Goal: Information Seeking & Learning: Learn about a topic

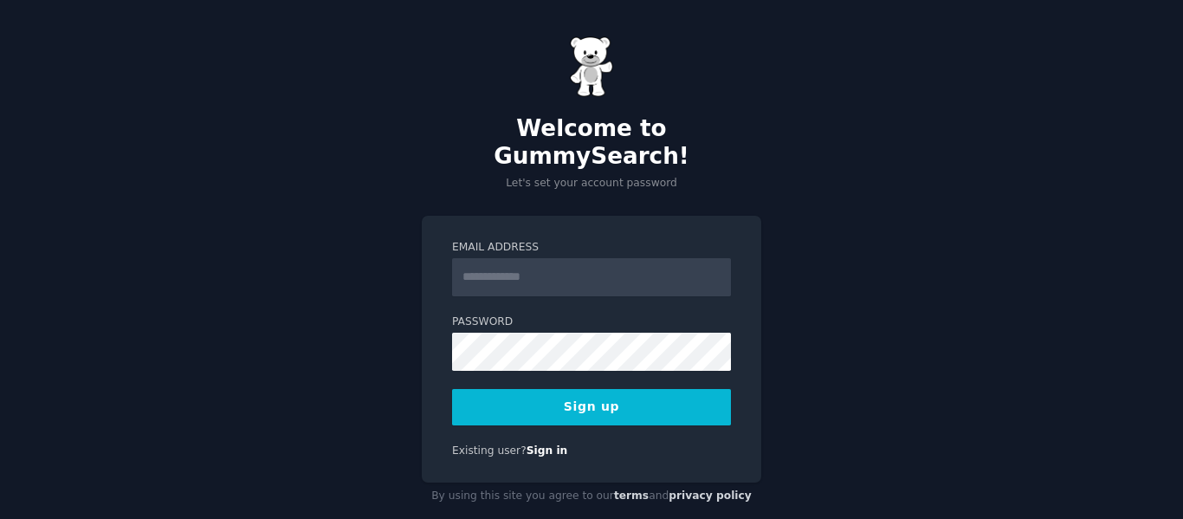
click at [517, 258] on input "Email Address" at bounding box center [591, 277] width 279 height 38
type input "*"
type input "**********"
click at [593, 389] on button "Sign up" at bounding box center [591, 407] width 279 height 36
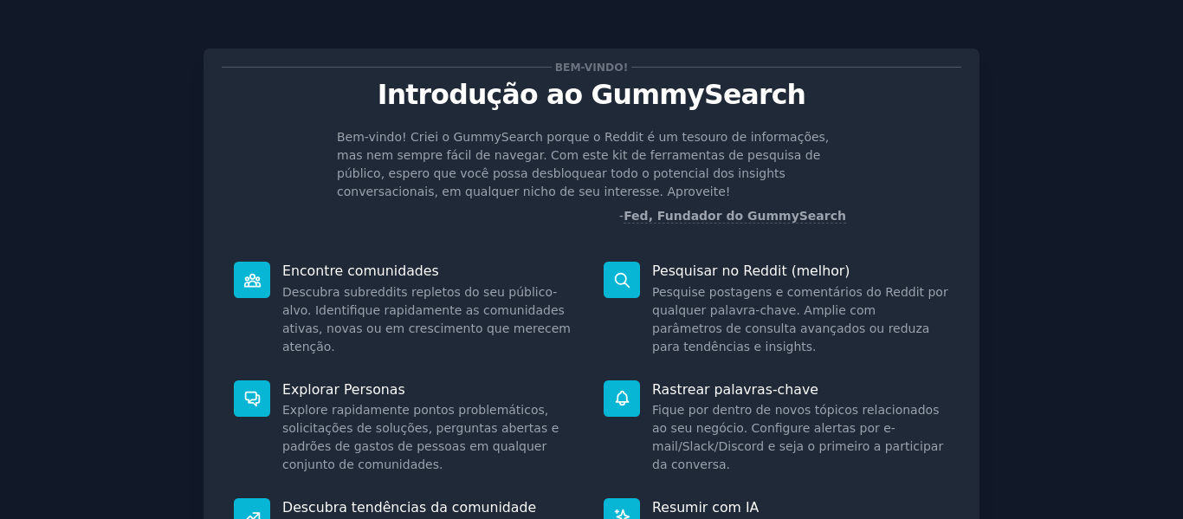
click at [203, 130] on div "Bem-vindo! Introdução ao GummySearch Bem-vindo! Criei o GummySearch porque o Re…" at bounding box center [591, 335] width 776 height 574
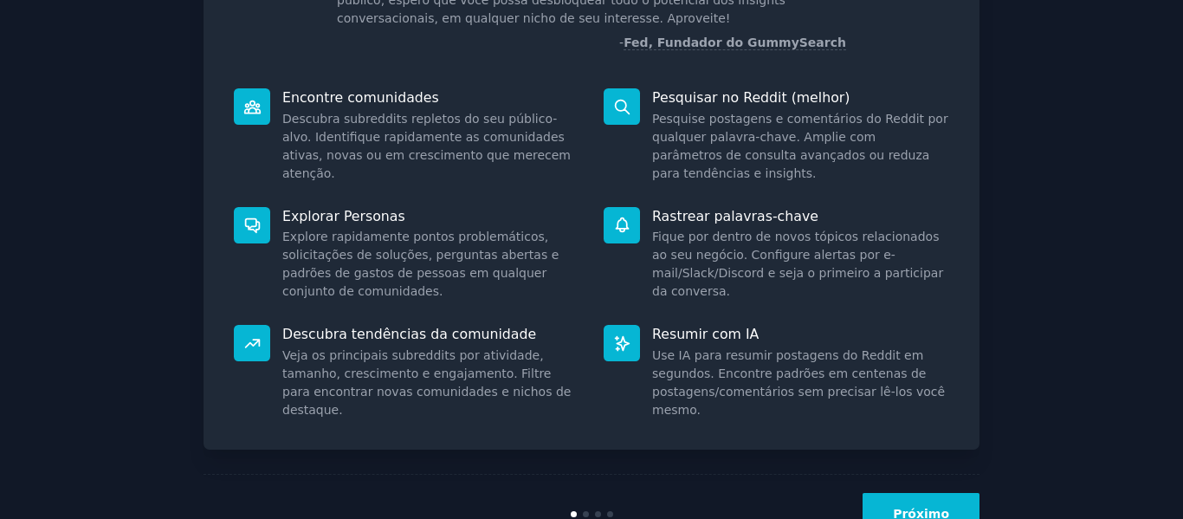
click at [325, 221] on font "Explorar Personas" at bounding box center [343, 216] width 123 height 16
click at [345, 237] on font "Explore rapidamente pontos problemáticos, solicitações de soluções, perguntas a…" at bounding box center [420, 263] width 276 height 68
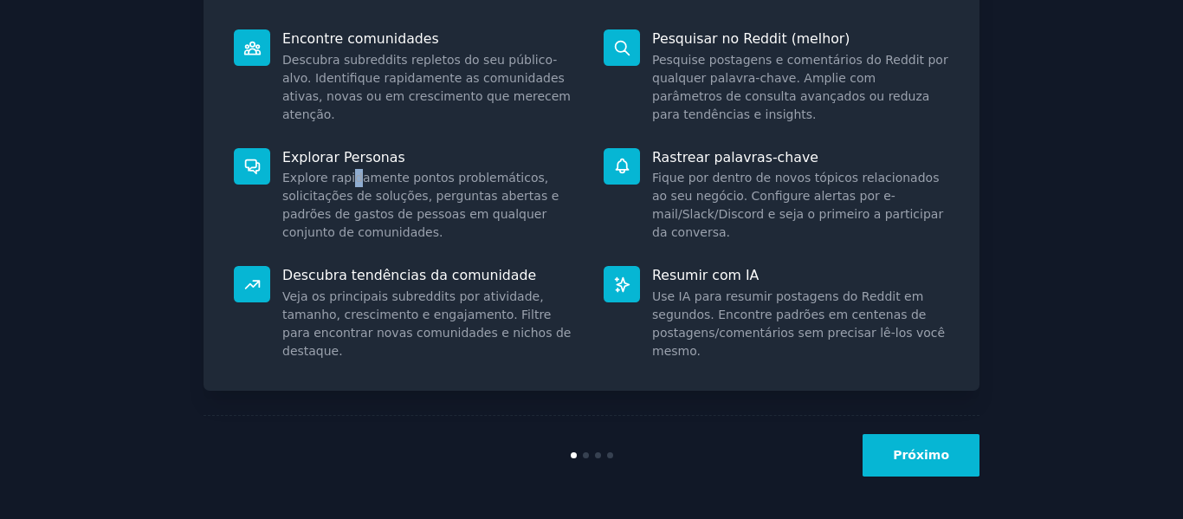
click at [954, 466] on button "Próximo" at bounding box center [920, 455] width 117 height 42
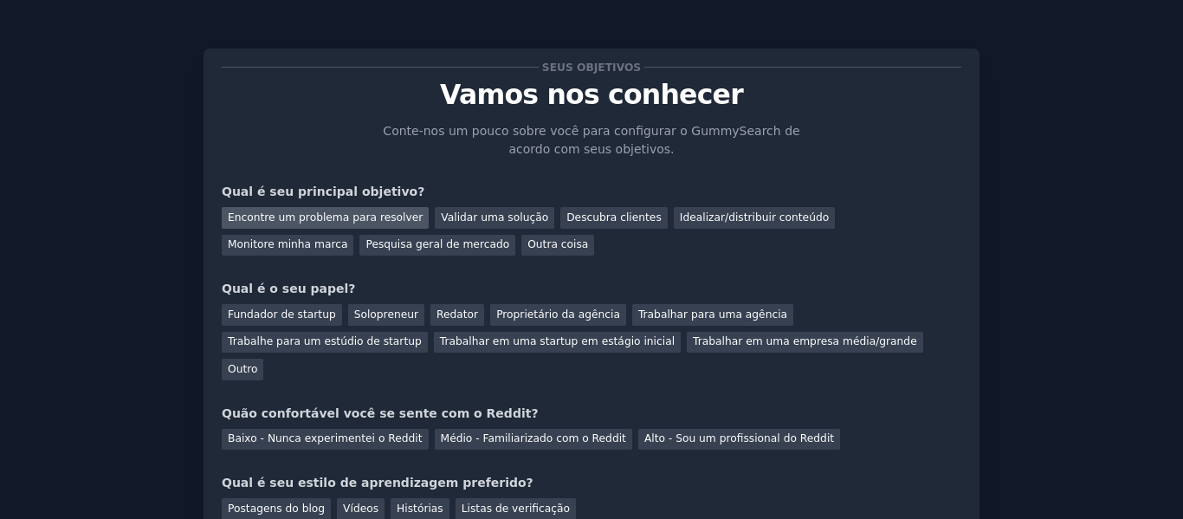
click at [299, 220] on font "Encontre um problema para resolver" at bounding box center [325, 217] width 195 height 12
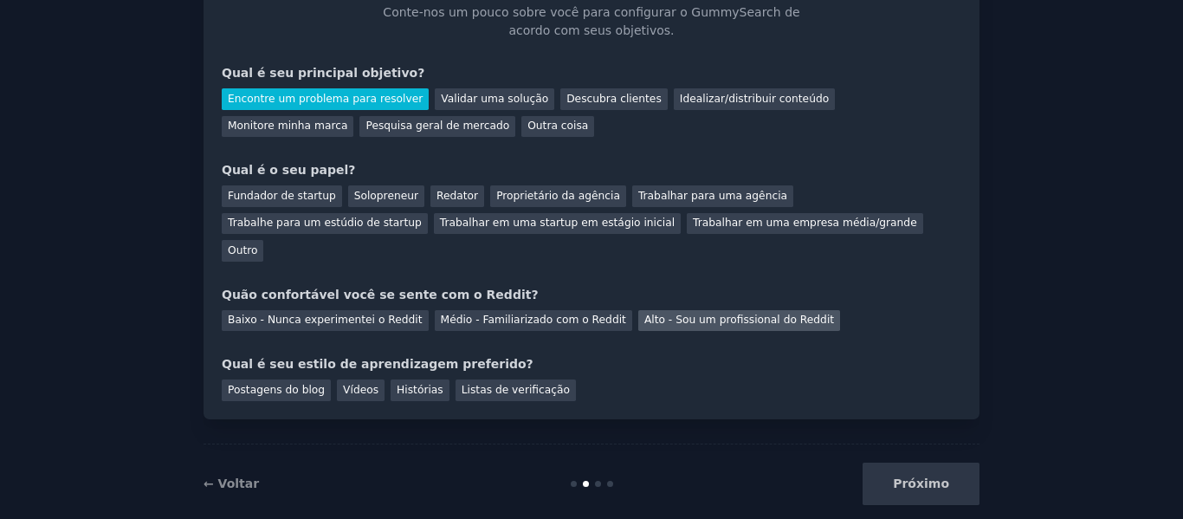
scroll to position [119, 0]
click at [267, 196] on font "Fundador de startup" at bounding box center [282, 195] width 108 height 12
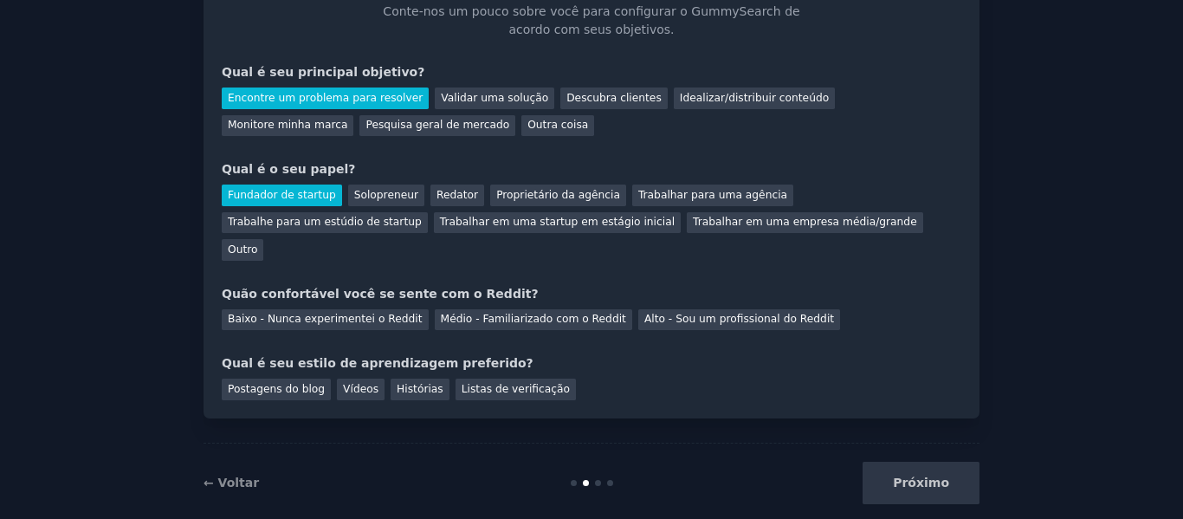
click at [293, 196] on font "Fundador de startup" at bounding box center [282, 195] width 108 height 12
drag, startPoint x: 267, startPoint y: 259, endPoint x: 458, endPoint y: 250, distance: 191.5
click at [458, 250] on div "Seus objetivos Vamos nos conhecer Conte-nos um pouco sobre você para configurar…" at bounding box center [591, 173] width 739 height 453
click at [300, 309] on div "Baixo - Nunca experimentei o Reddit" at bounding box center [325, 320] width 207 height 22
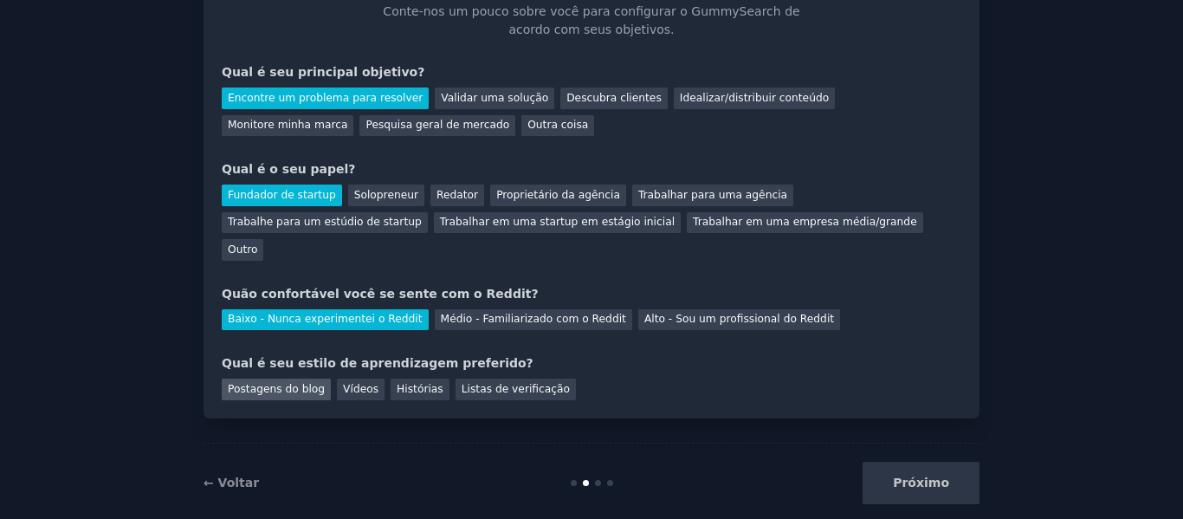
click at [284, 383] on font "Postagens do blog" at bounding box center [276, 389] width 97 height 12
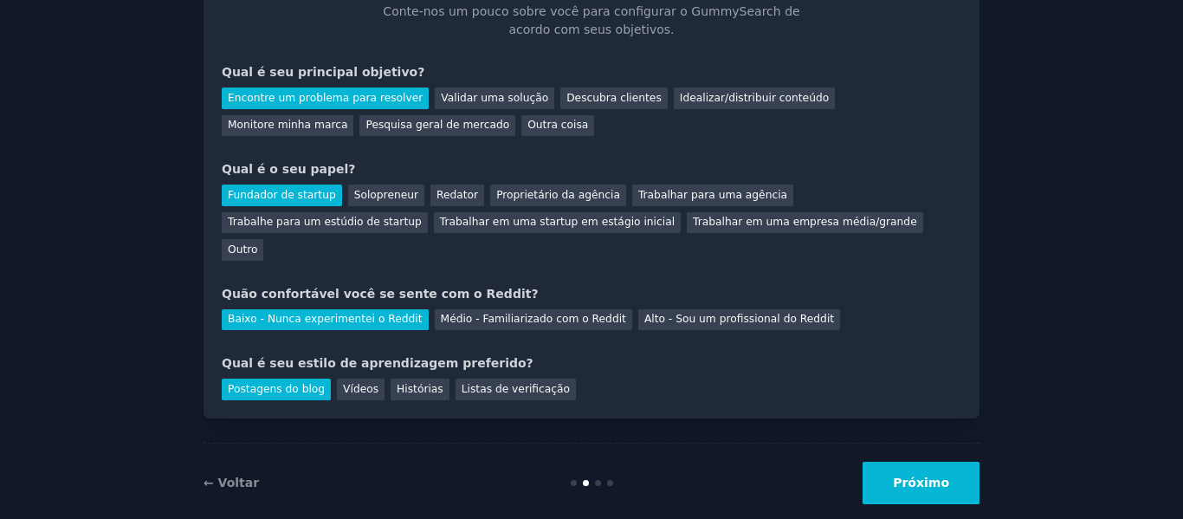
click at [920, 468] on button "Próximo" at bounding box center [920, 482] width 117 height 42
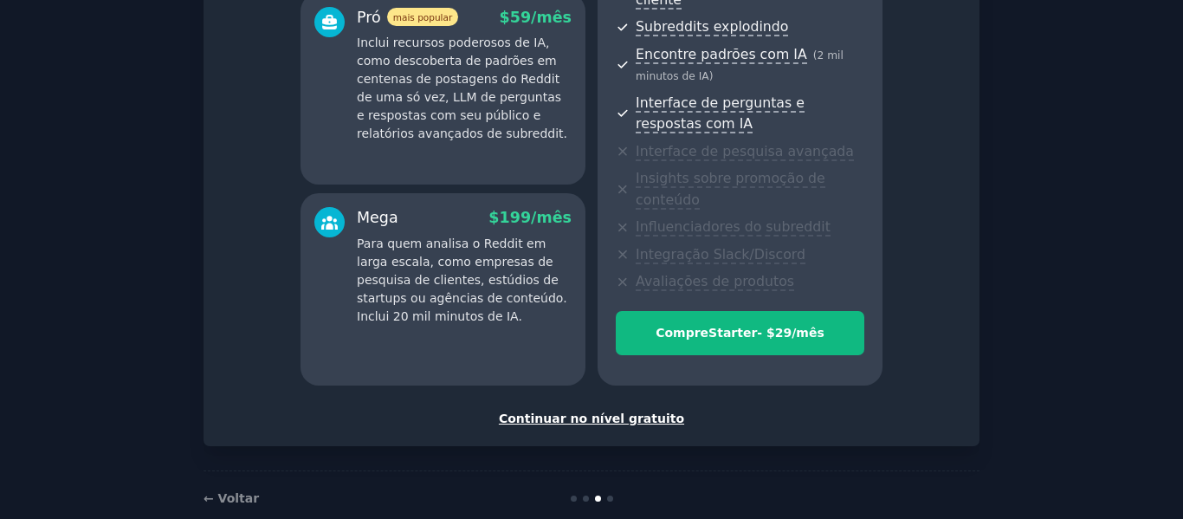
scroll to position [372, 0]
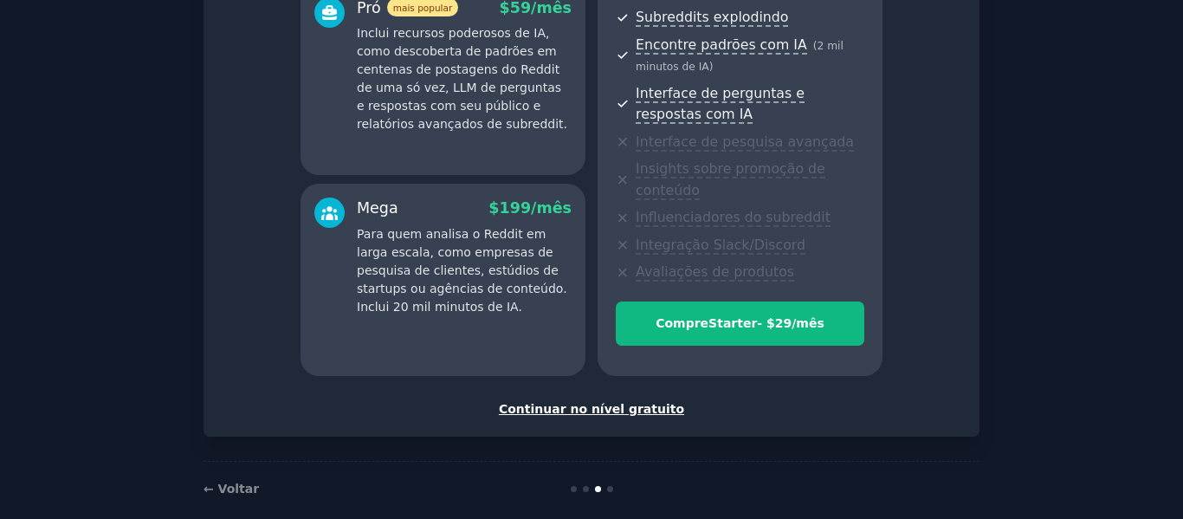
click at [590, 402] on font "Continuar no nível gratuito" at bounding box center [591, 409] width 185 height 14
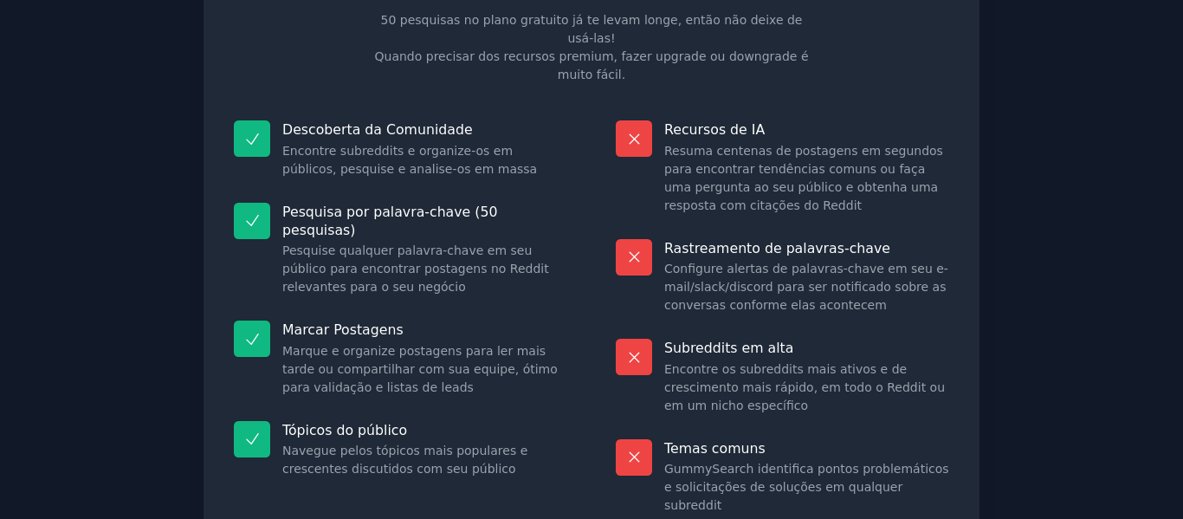
scroll to position [229, 0]
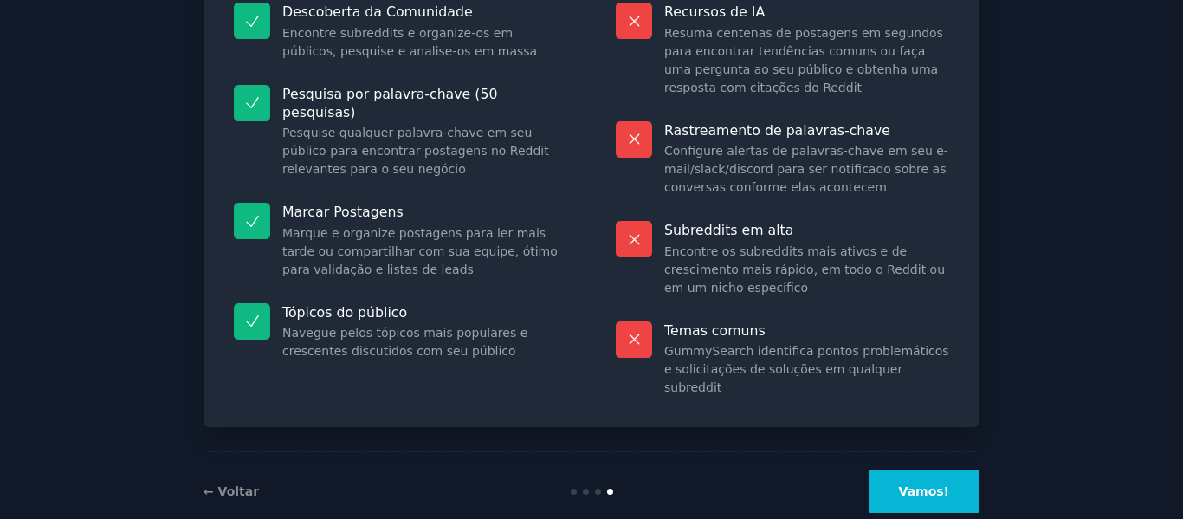
click at [924, 470] on button "Vamos!" at bounding box center [923, 491] width 111 height 42
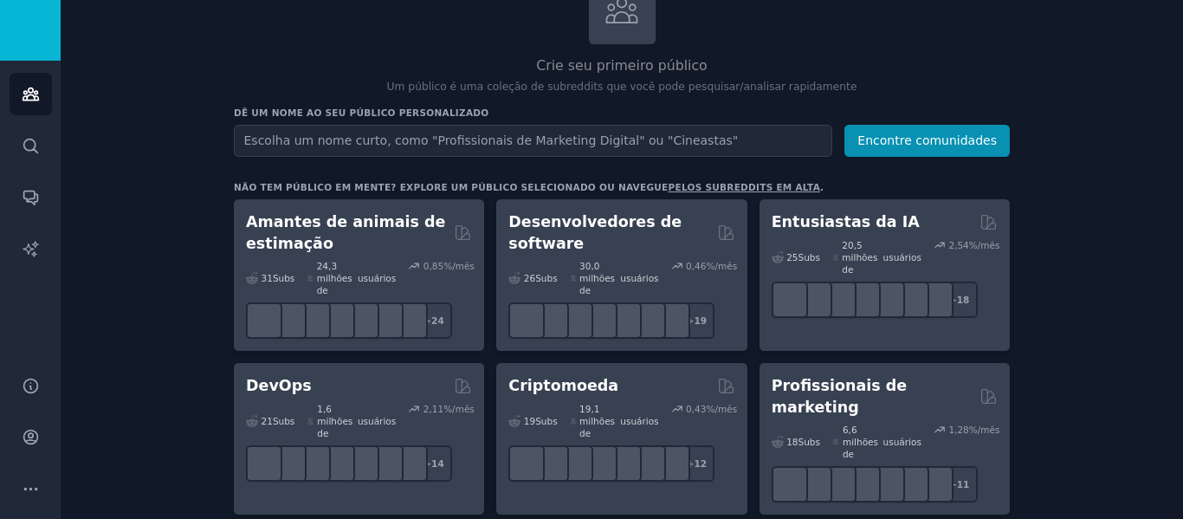
scroll to position [173, 0]
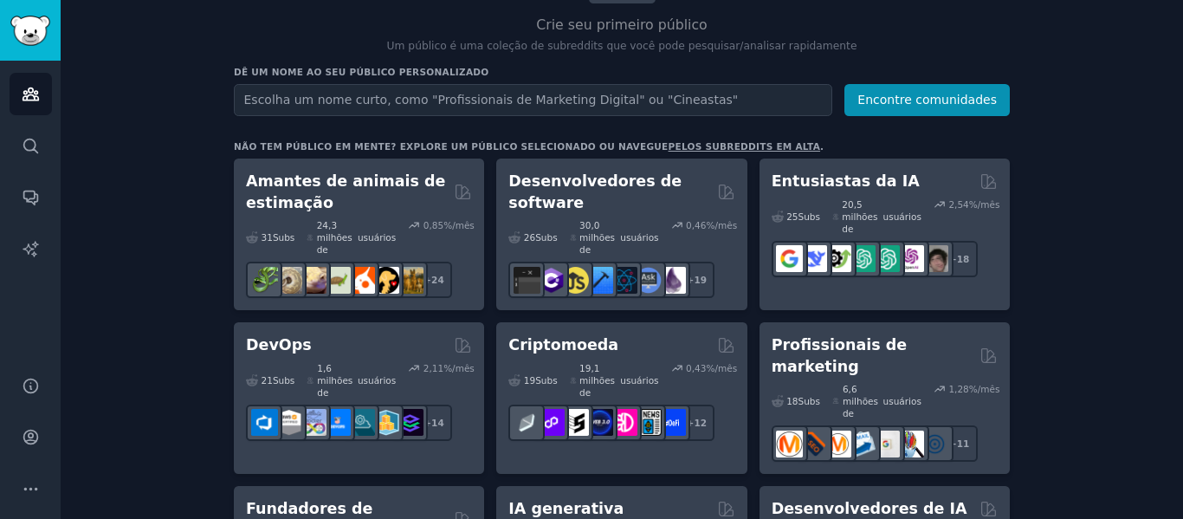
drag, startPoint x: 834, startPoint y: 181, endPoint x: 1157, endPoint y: 29, distance: 356.7
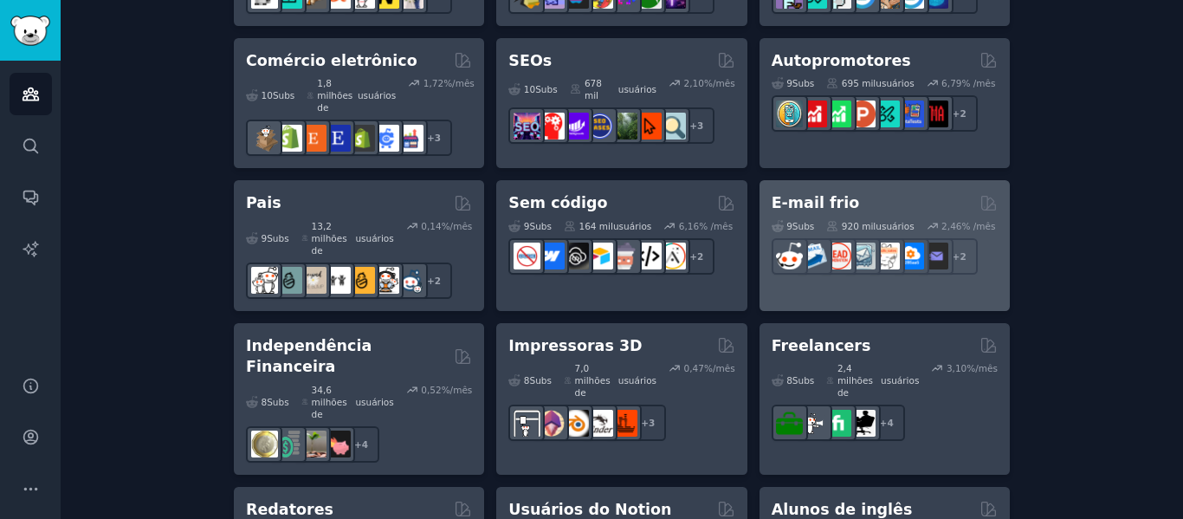
scroll to position [1385, 0]
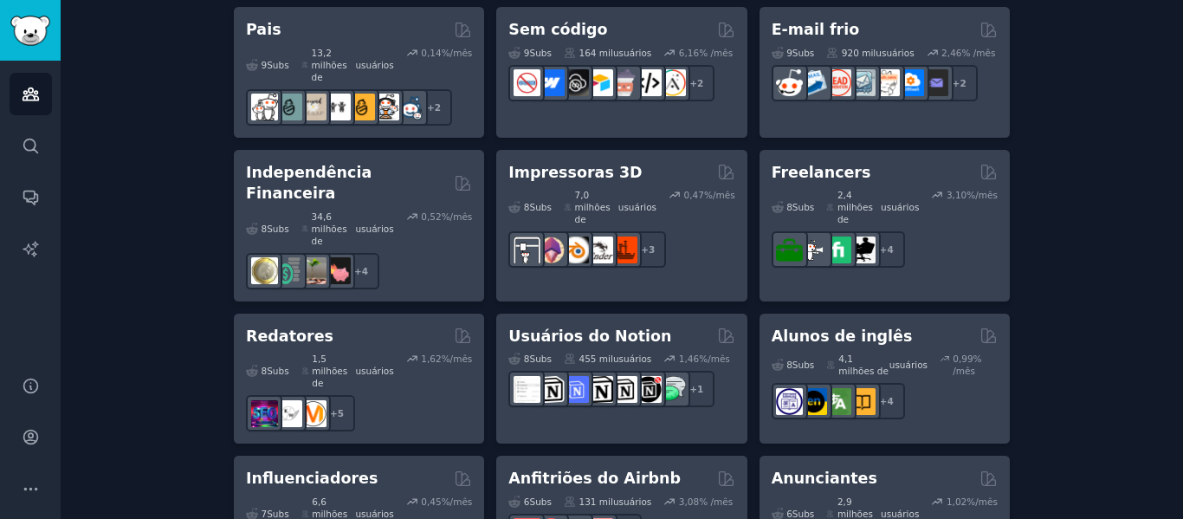
drag, startPoint x: 853, startPoint y: 421, endPoint x: 1131, endPoint y: 453, distance: 280.6
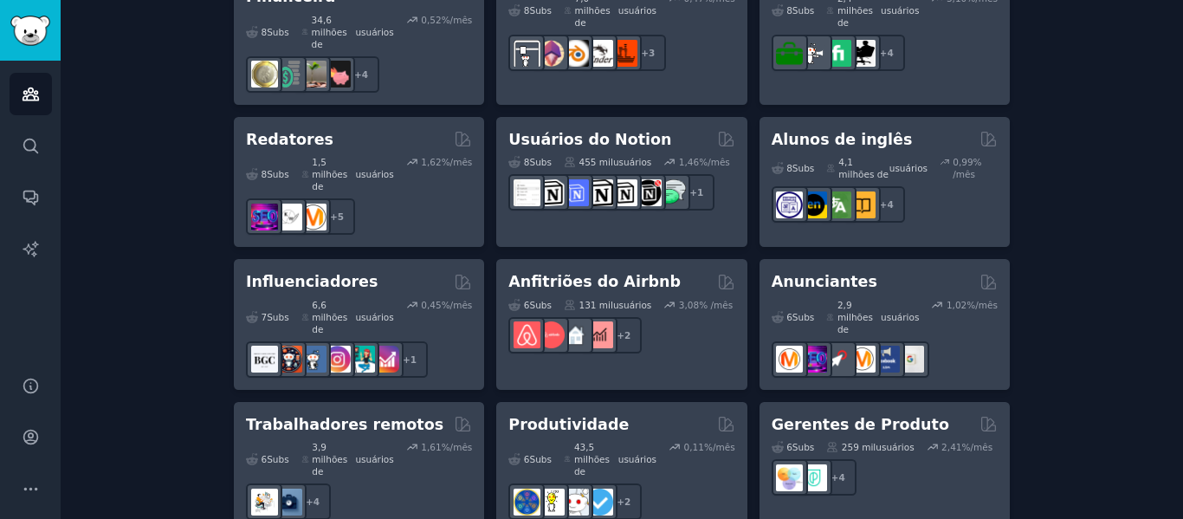
scroll to position [1666, 0]
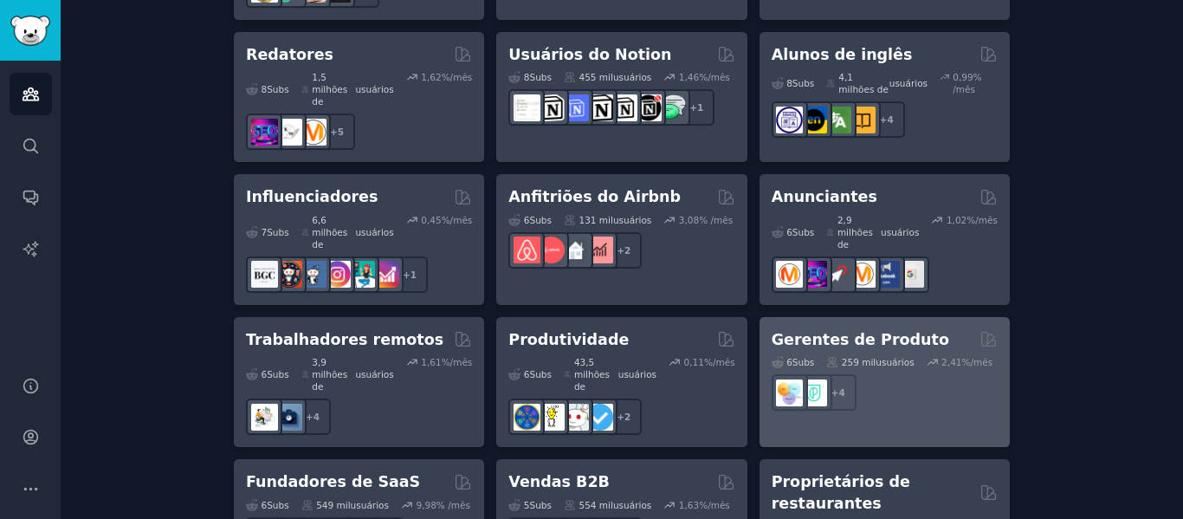
click at [868, 331] on font "Gerentes de Produto" at bounding box center [859, 339] width 177 height 17
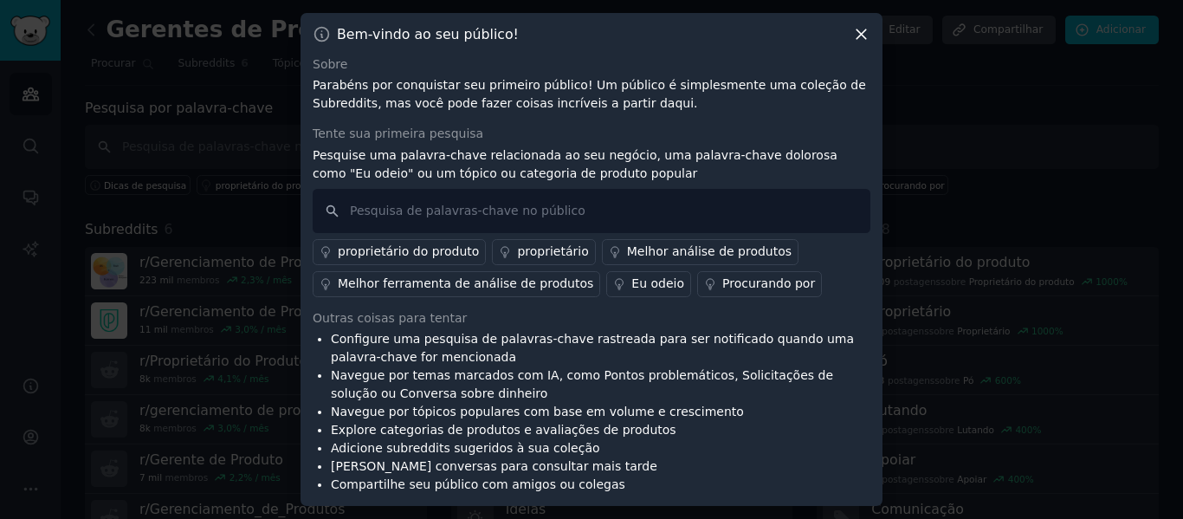
click at [857, 26] on icon at bounding box center [861, 34] width 18 height 18
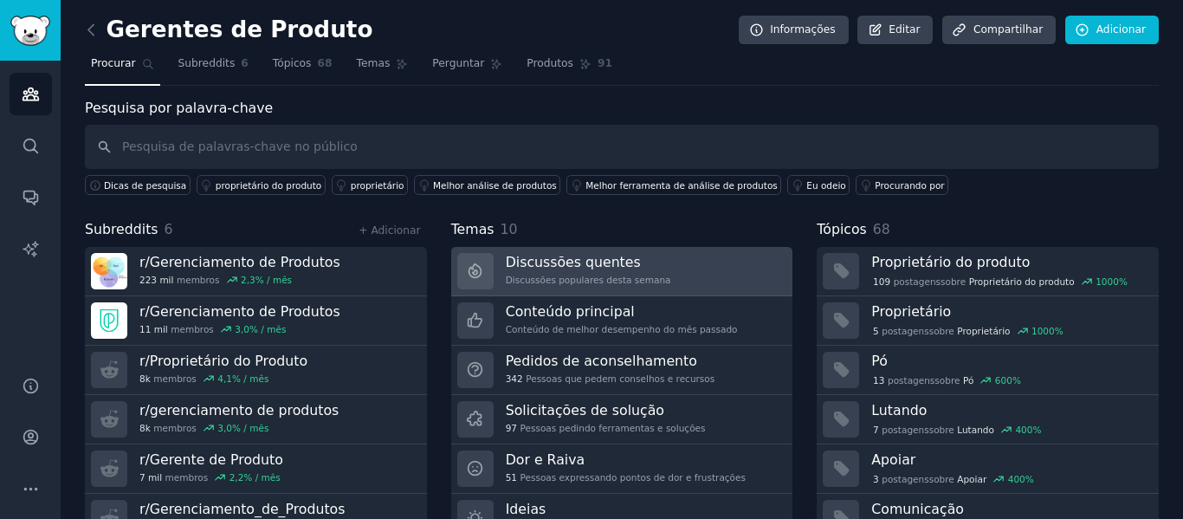
click at [572, 257] on font "Discussões quentes" at bounding box center [573, 262] width 135 height 16
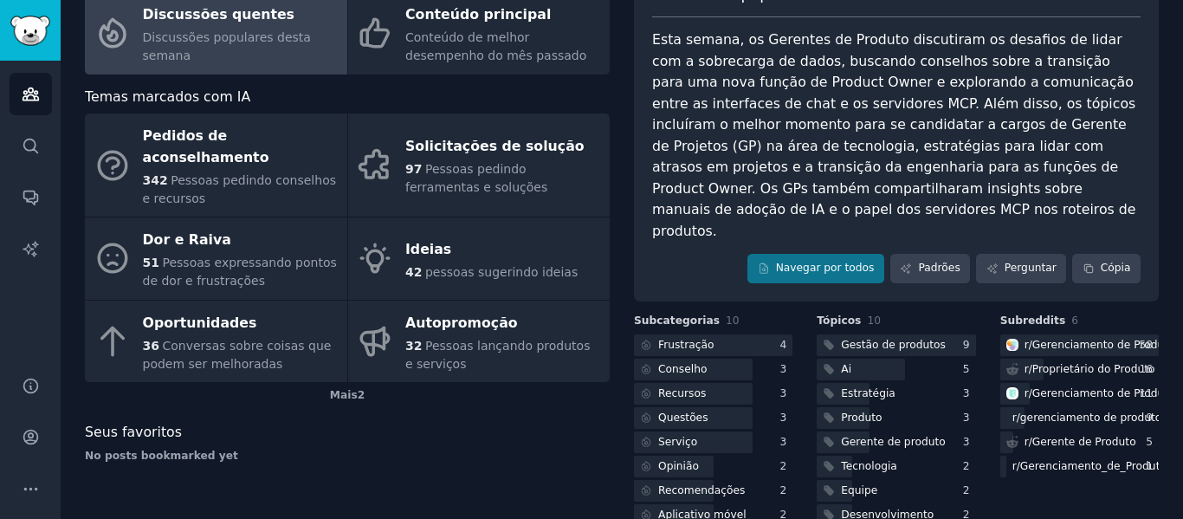
scroll to position [173, 0]
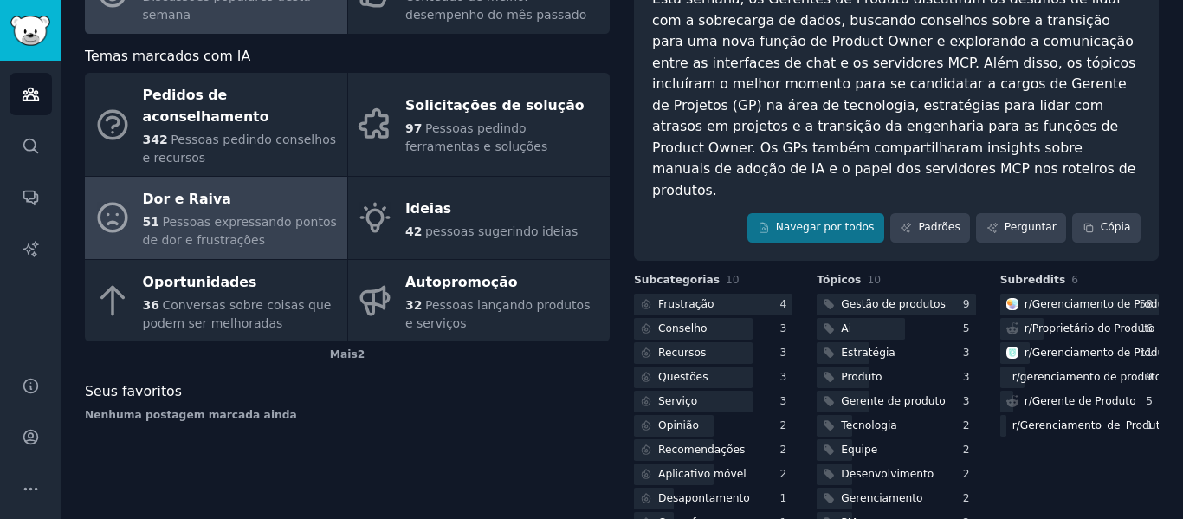
click at [189, 190] on font "Dor e Raiva" at bounding box center [187, 198] width 88 height 16
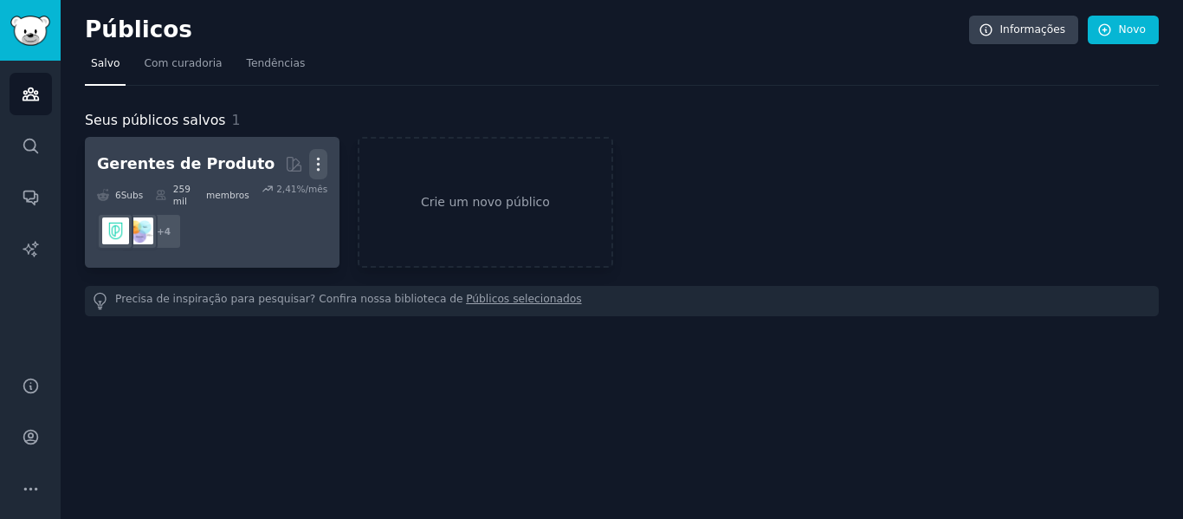
click at [310, 161] on icon "button" at bounding box center [318, 164] width 18 height 18
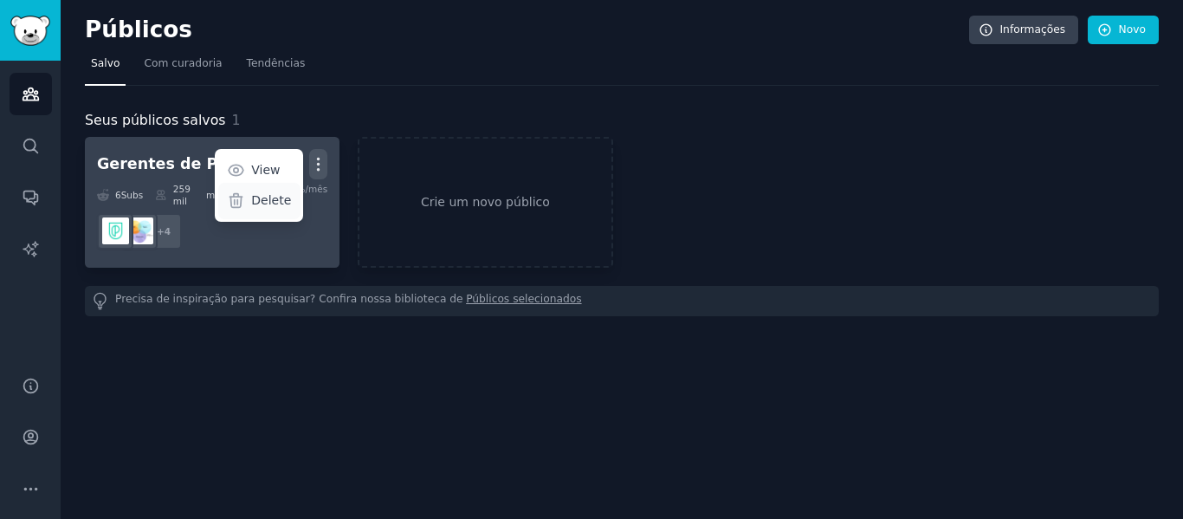
click at [271, 203] on p "Delete" at bounding box center [271, 200] width 40 height 18
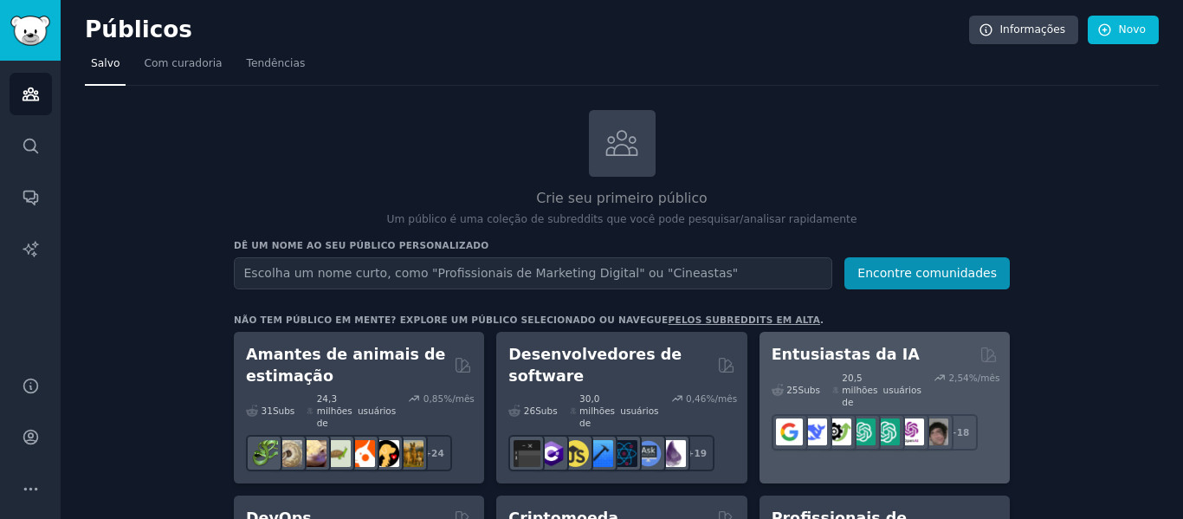
click at [854, 355] on font "Entusiastas da IA" at bounding box center [845, 353] width 148 height 17
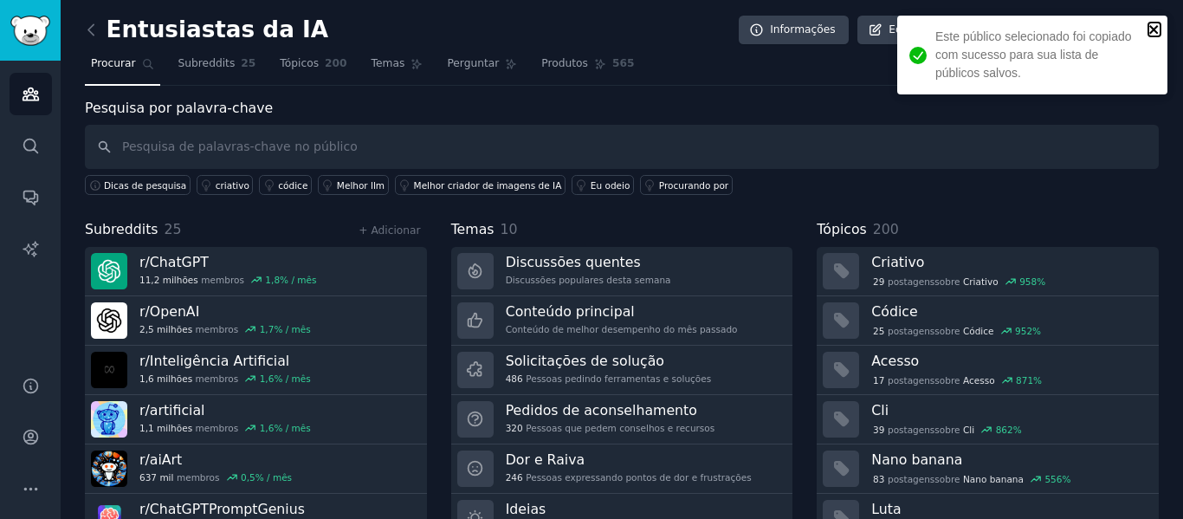
click at [1155, 23] on icon "fechar" at bounding box center [1154, 30] width 12 height 14
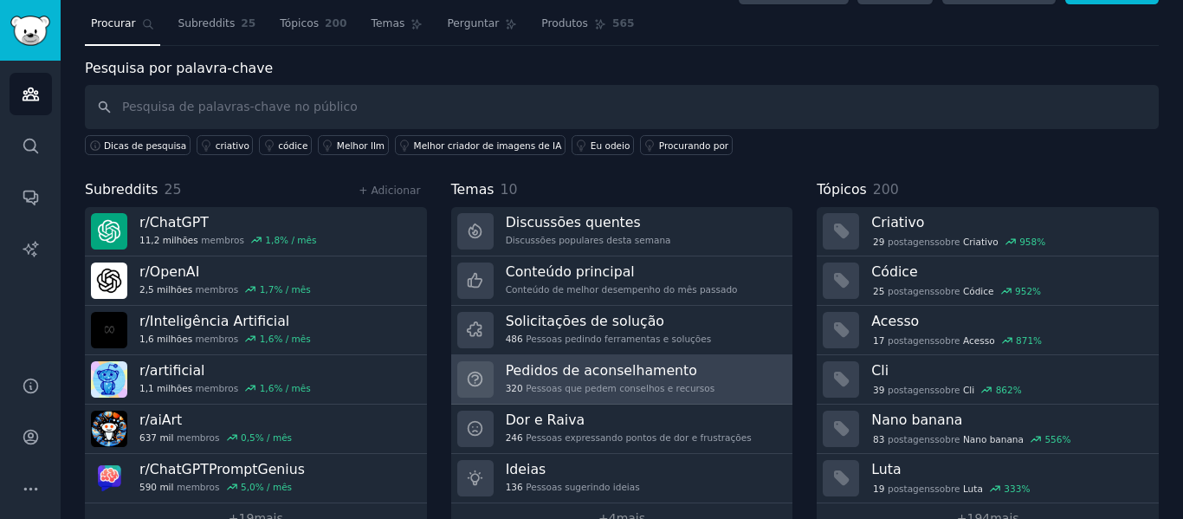
scroll to position [79, 0]
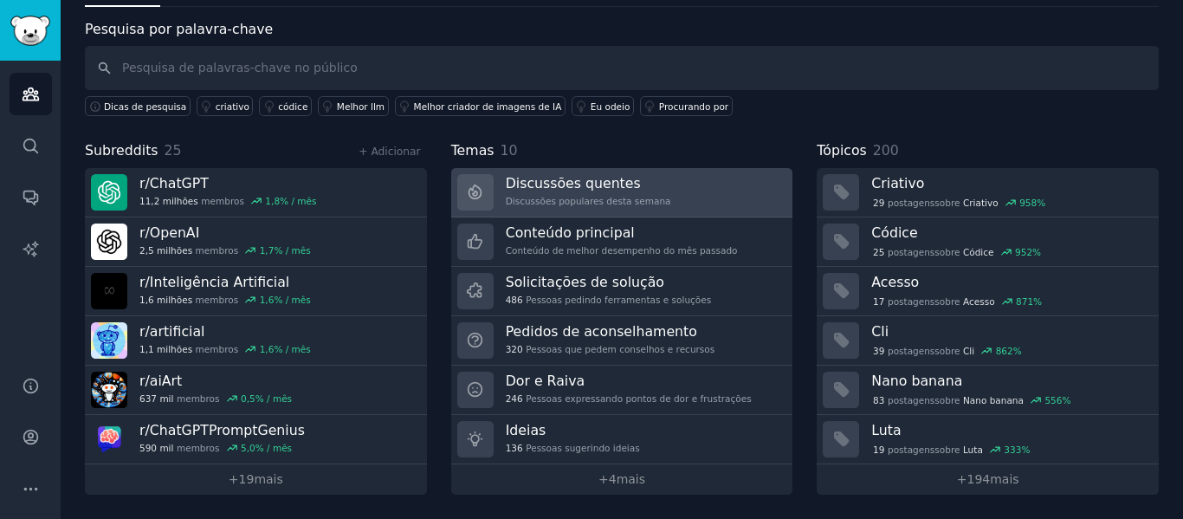
click at [551, 187] on font "Discussões quentes" at bounding box center [573, 183] width 135 height 16
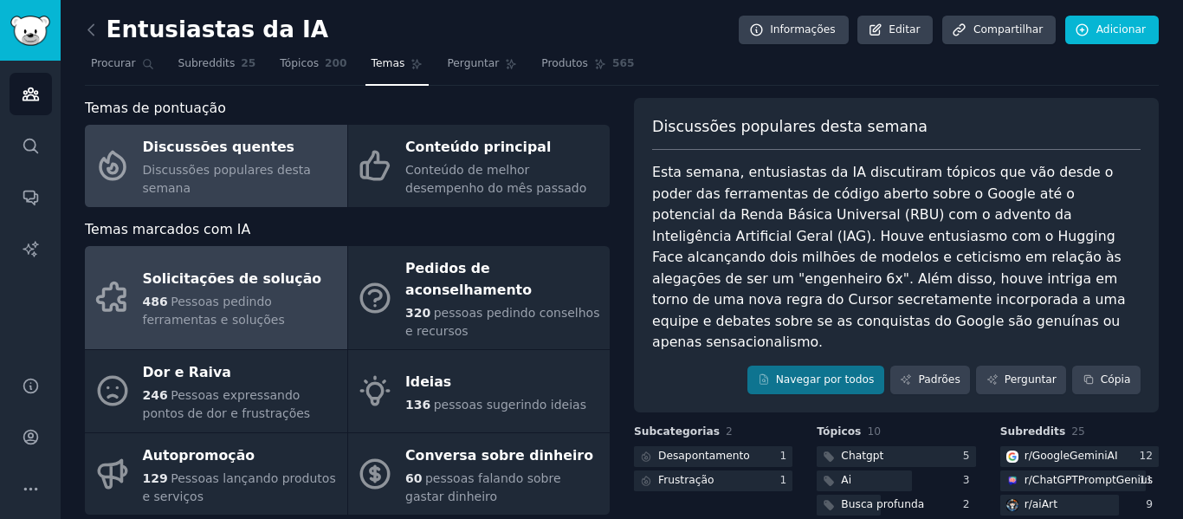
click at [271, 281] on div "Solicitações de solução" at bounding box center [241, 280] width 196 height 28
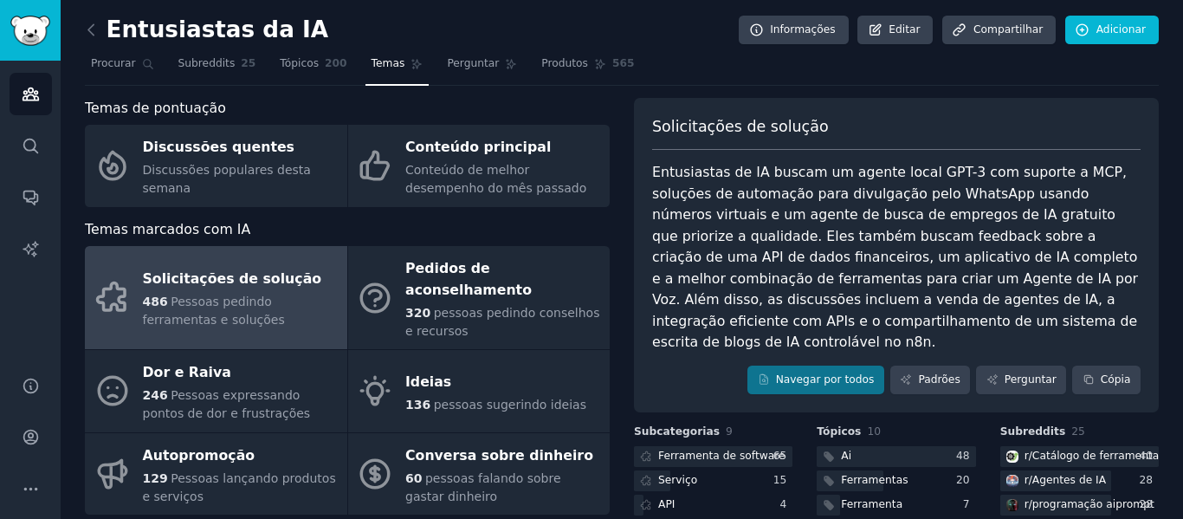
scroll to position [172, 0]
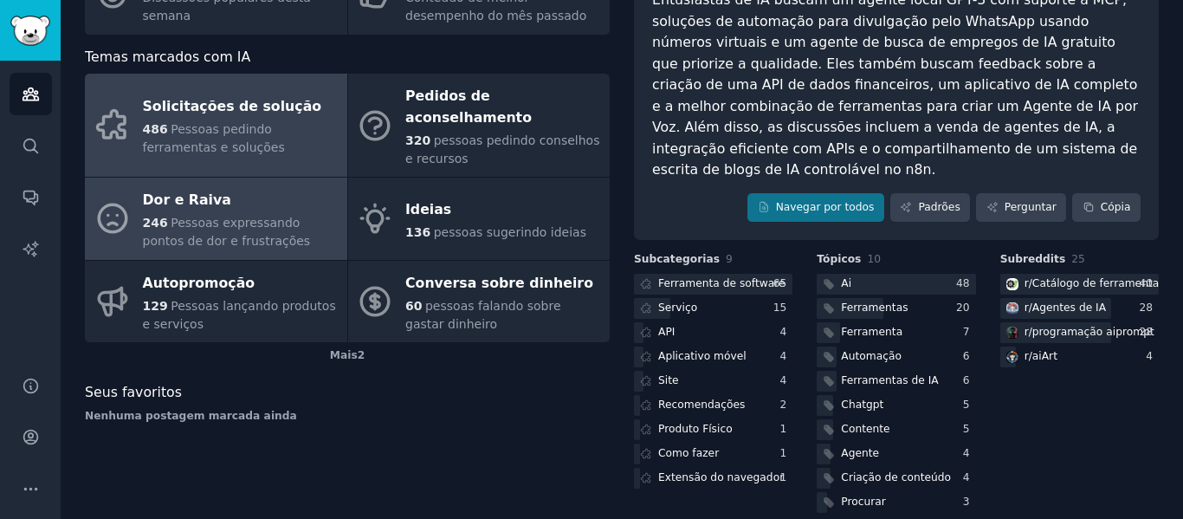
click at [263, 216] on font "Pessoas expressando pontos de dor e frustrações" at bounding box center [227, 232] width 168 height 32
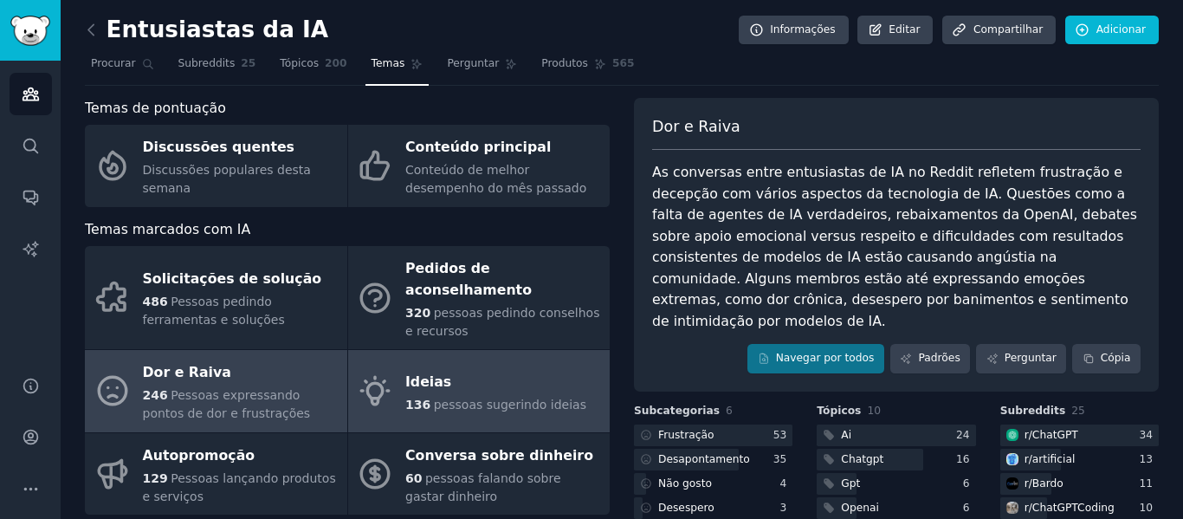
click at [438, 373] on font "Ideias" at bounding box center [428, 381] width 46 height 16
